Goal: Information Seeking & Learning: Learn about a topic

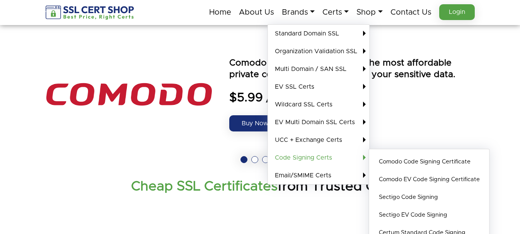
click at [283, 155] on link "Code Signing Certs" at bounding box center [319, 158] width 102 height 18
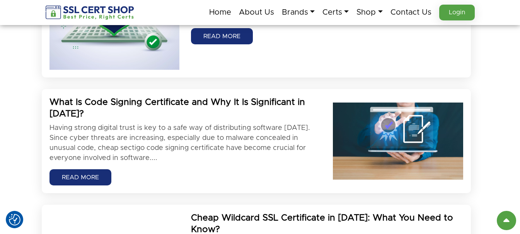
scroll to position [464, 0]
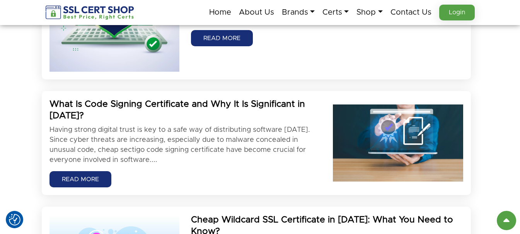
click at [113, 132] on p "Having strong digital trust is key to a safe way of distributing software [DATE…" at bounding box center [185, 145] width 272 height 40
click at [69, 178] on link "READ MORE" at bounding box center [80, 180] width 62 height 16
